Goal: Task Accomplishment & Management: Use online tool/utility

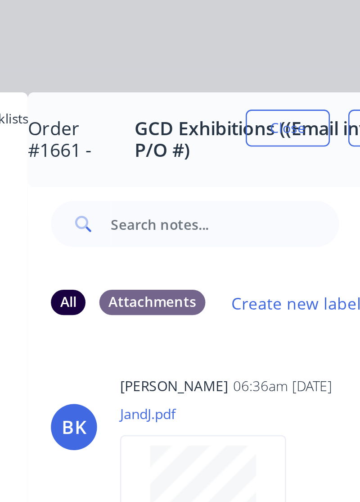
scroll to position [1351, 0]
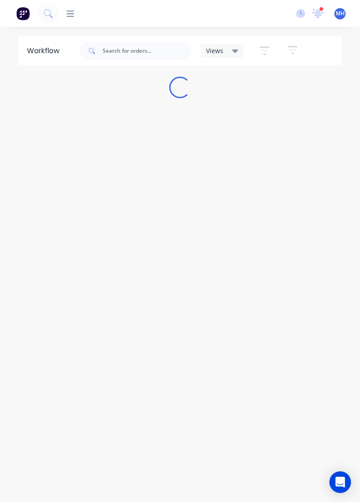
click at [302, 13] on icon at bounding box center [300, 13] width 9 height 9
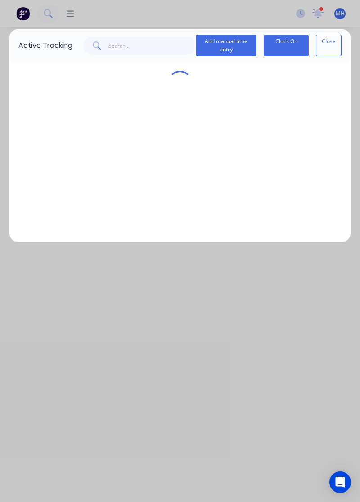
click at [303, 16] on div "Active Tracking Add manual time entry Clock On Close" at bounding box center [180, 251] width 360 height 502
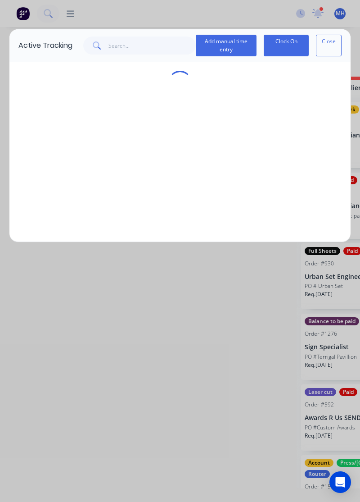
click at [334, 42] on button "Close" at bounding box center [329, 46] width 26 height 22
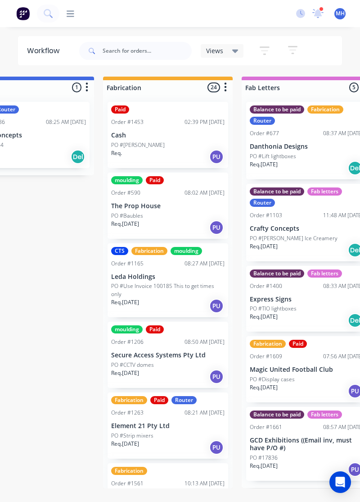
scroll to position [0, 1022]
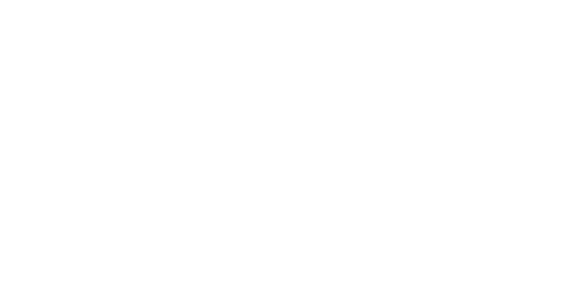
scroll to position [1095, 0]
click at [119, 130] on button "Tracking" at bounding box center [77, 124] width 86 height 23
click at [342, 221] on icon "button" at bounding box center [340, 224] width 5 height 6
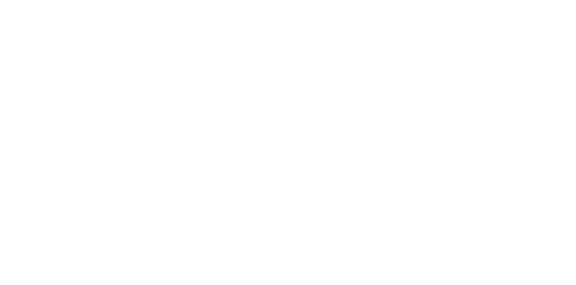
type input "m"
click at [285, 144] on button "Clock On" at bounding box center [260, 143] width 50 height 14
